Goal: Information Seeking & Learning: Understand process/instructions

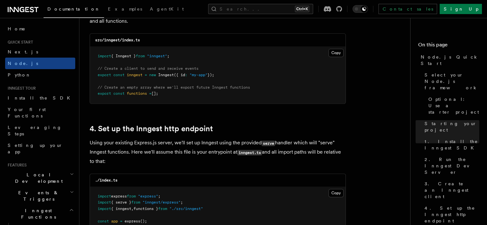
scroll to position [874, 0]
click at [338, 53] on button "Copy Copied" at bounding box center [335, 52] width 15 height 8
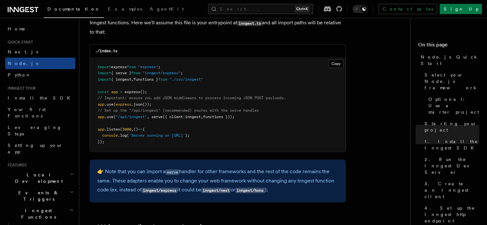
scroll to position [1004, 0]
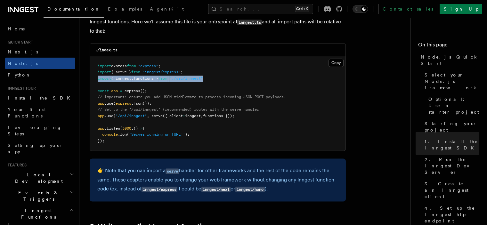
drag, startPoint x: 96, startPoint y: 79, endPoint x: 219, endPoint y: 78, distance: 123.5
click at [219, 78] on pre "import express from "express" ; import { serve } from "inngest/express" ; impor…" at bounding box center [217, 104] width 255 height 94
copy span "import { inngest , functions } from "./src/inngest""
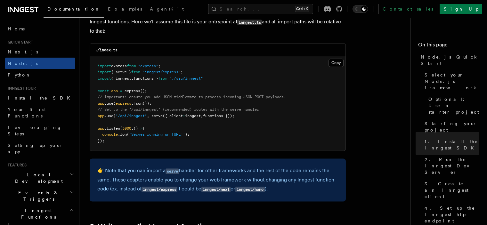
click at [124, 110] on span "// Set up the "/api/inngest" (recommended) routes with the serve handler" at bounding box center [178, 109] width 161 height 4
drag, startPoint x: 152, startPoint y: 116, endPoint x: 237, endPoint y: 117, distance: 84.5
click at [234, 117] on span "app .use ( "/api/inngest" , serve ({ client : inngest , functions }));" at bounding box center [166, 116] width 137 height 4
copy span "serve ({ client : inngest , functions })"
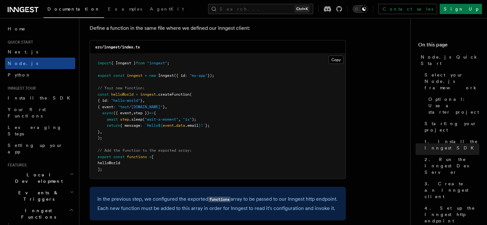
scroll to position [1276, 0]
